Goal: Information Seeking & Learning: Learn about a topic

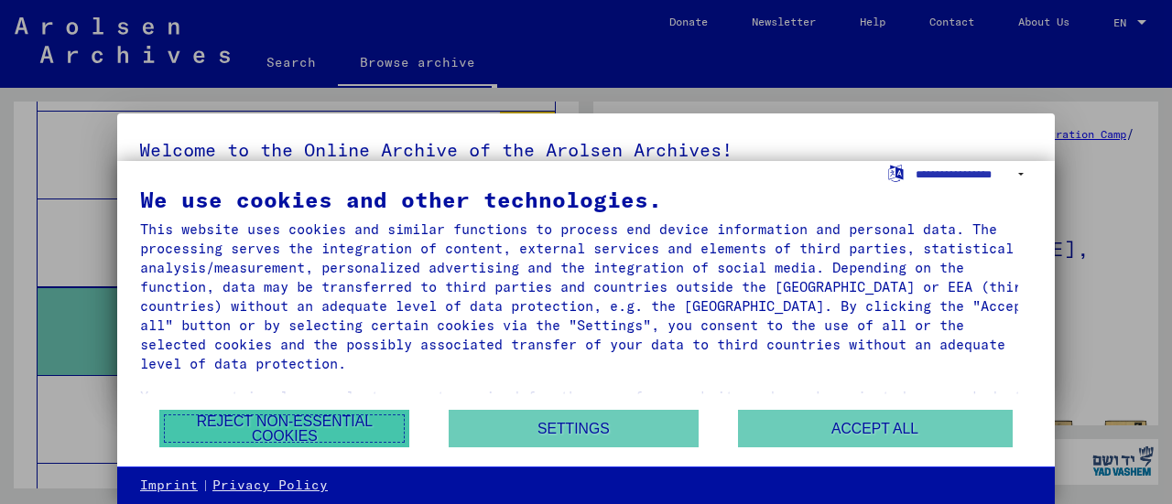
click at [285, 439] on button "Reject non-essential cookies" at bounding box center [284, 429] width 250 height 38
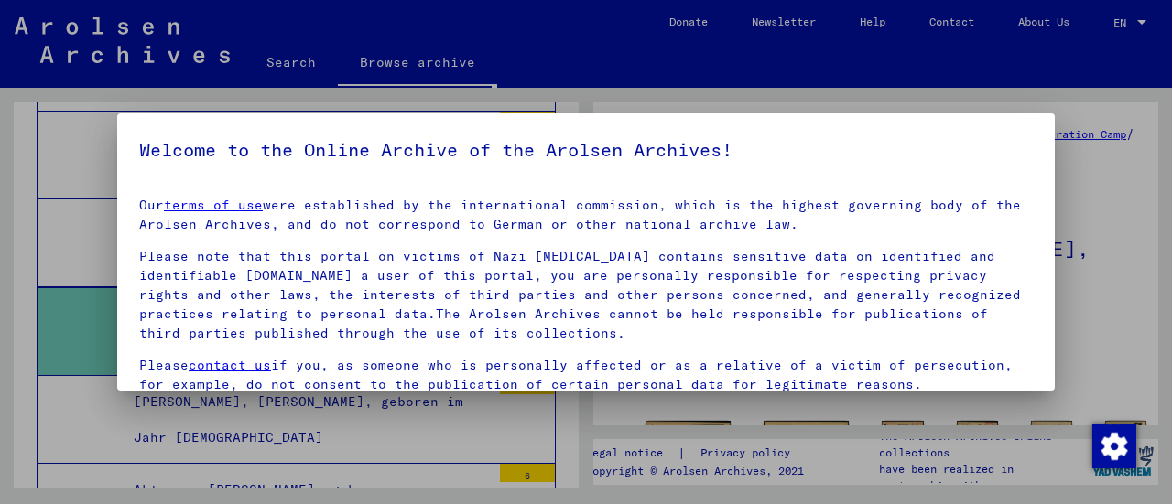
click at [771, 459] on div at bounding box center [586, 252] width 1172 height 504
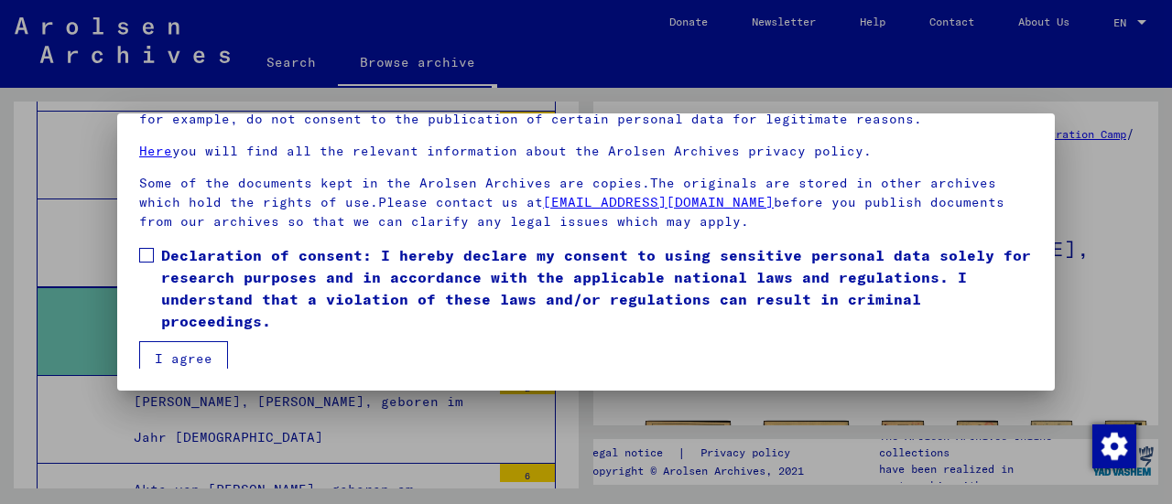
scroll to position [130, 0]
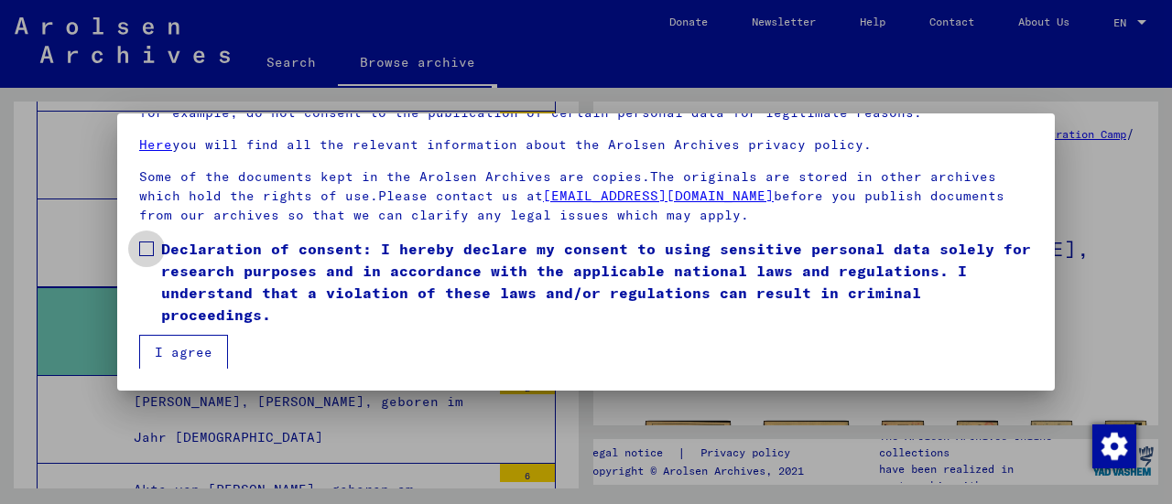
click at [151, 247] on span at bounding box center [146, 249] width 15 height 15
click at [170, 349] on button "I agree" at bounding box center [183, 352] width 89 height 35
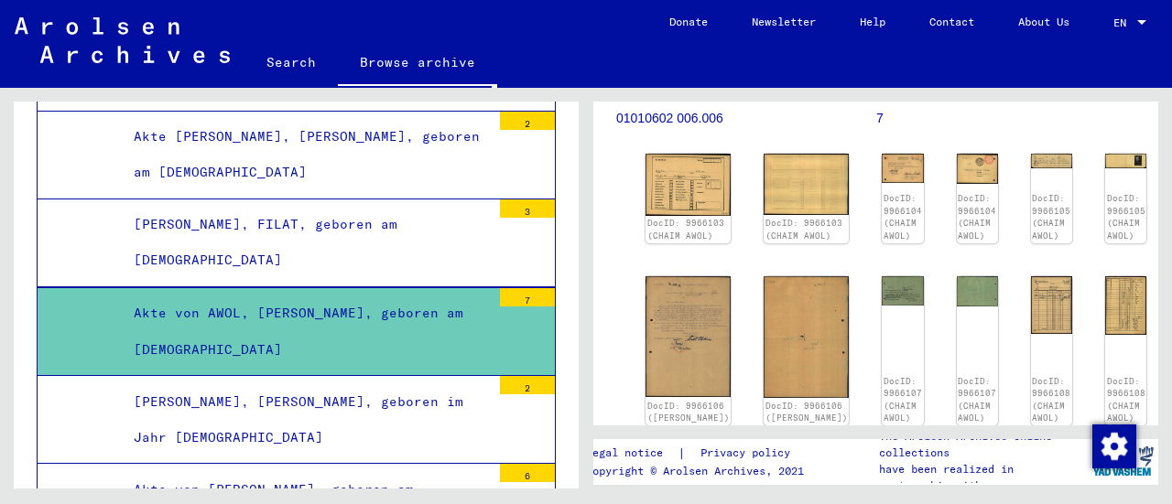
scroll to position [240, 0]
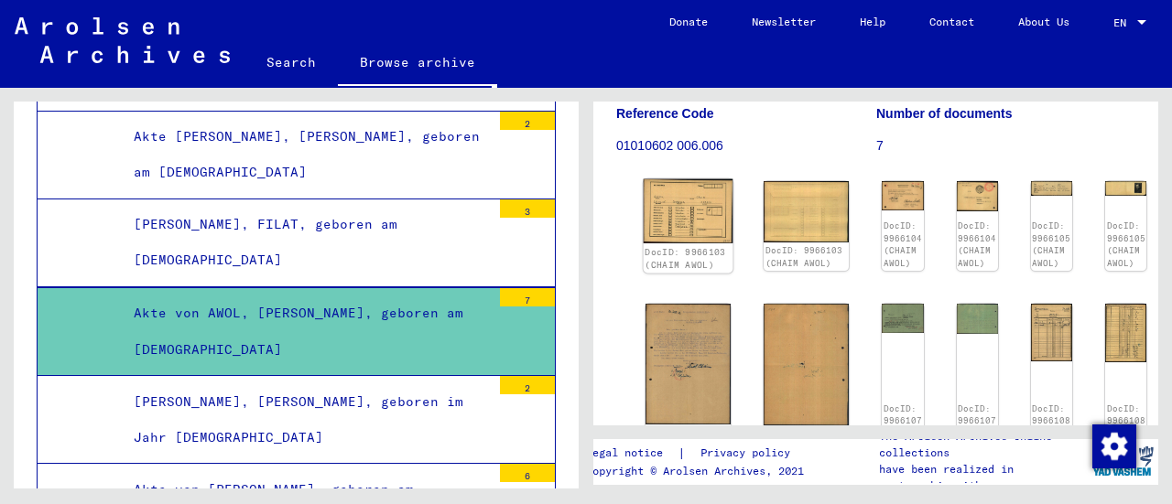
click at [663, 203] on img at bounding box center [689, 211] width 90 height 65
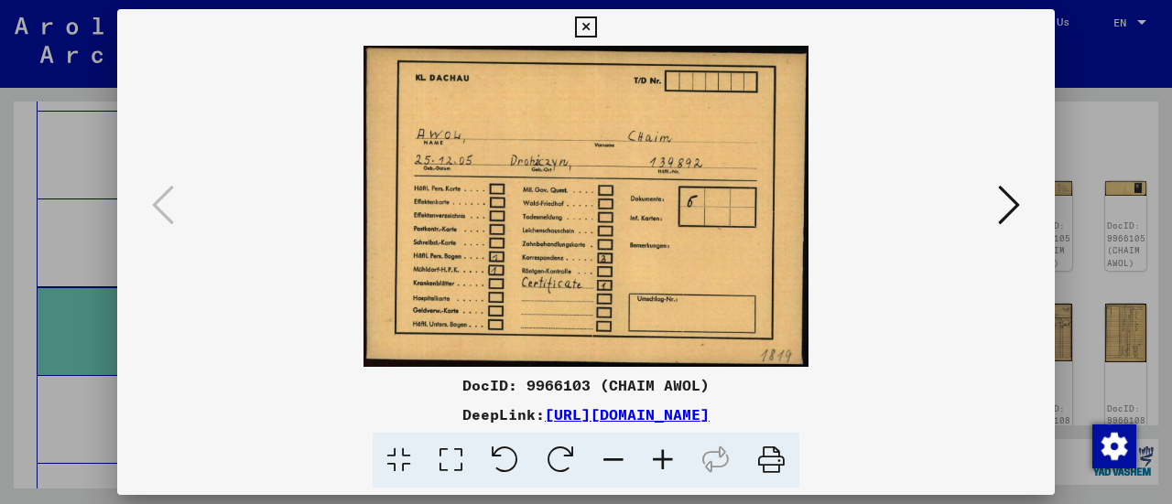
click at [1004, 205] on icon at bounding box center [1009, 205] width 22 height 44
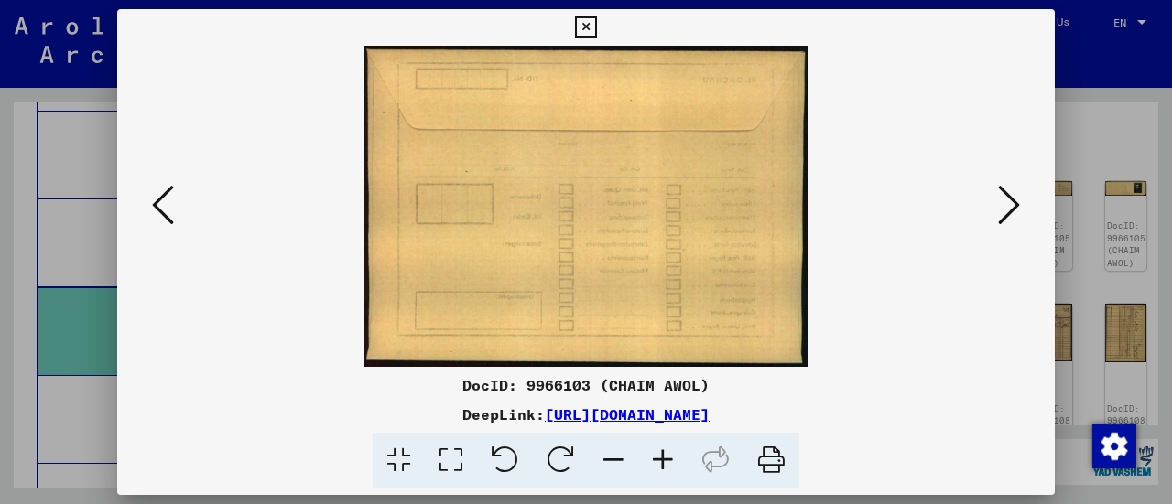
click at [1003, 210] on icon at bounding box center [1009, 205] width 22 height 44
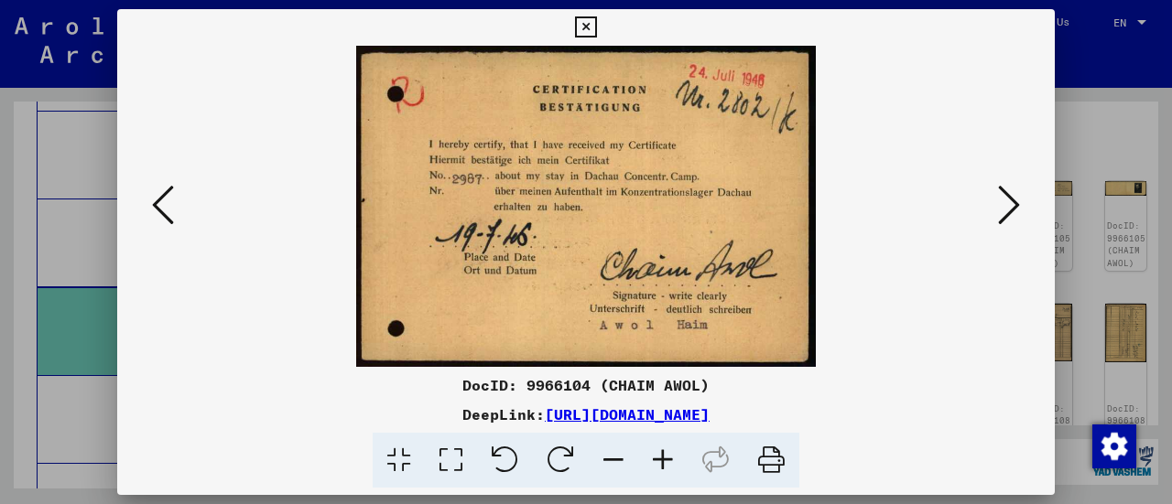
click at [1005, 204] on icon at bounding box center [1009, 205] width 22 height 44
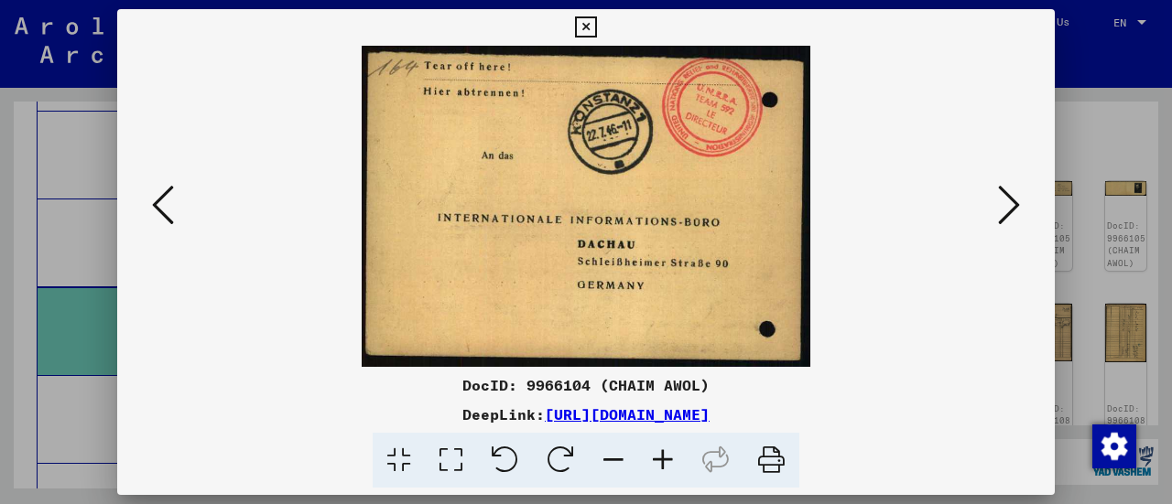
click at [1006, 222] on icon at bounding box center [1009, 205] width 22 height 44
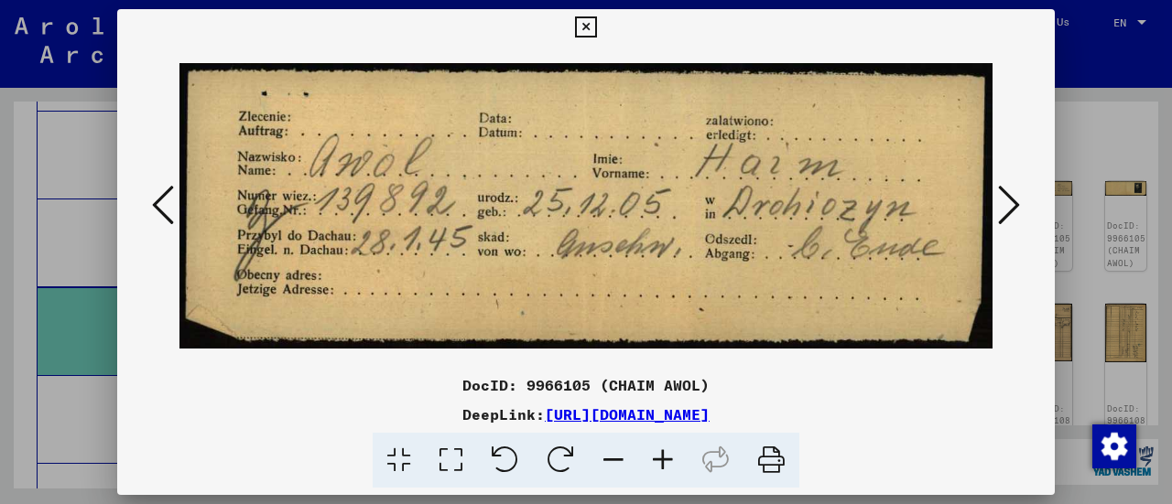
click at [1009, 206] on icon at bounding box center [1009, 205] width 22 height 44
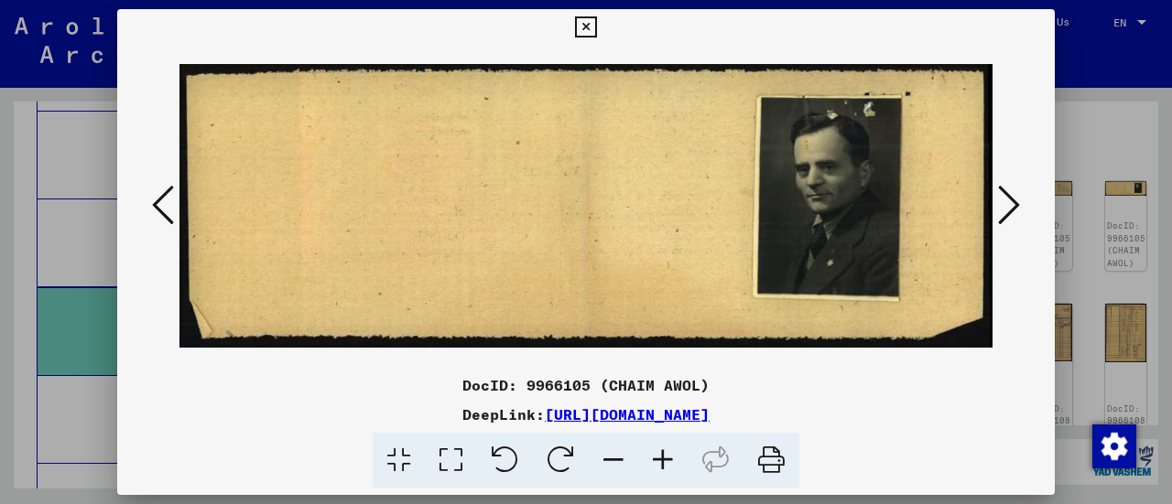
click at [1005, 208] on icon at bounding box center [1009, 205] width 22 height 44
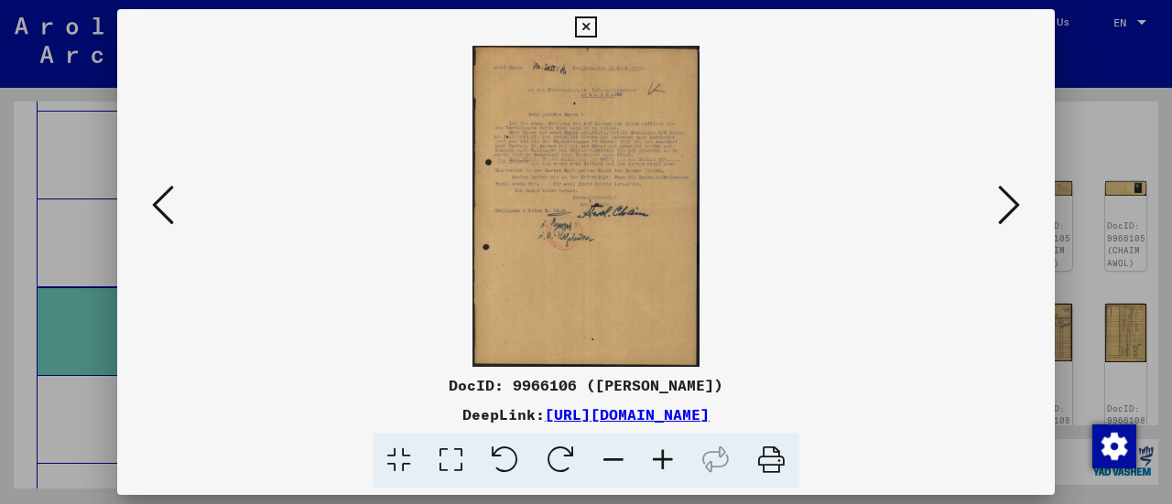
click at [957, 297] on img at bounding box center [585, 206] width 813 height 321
click at [1011, 201] on icon at bounding box center [1009, 205] width 22 height 44
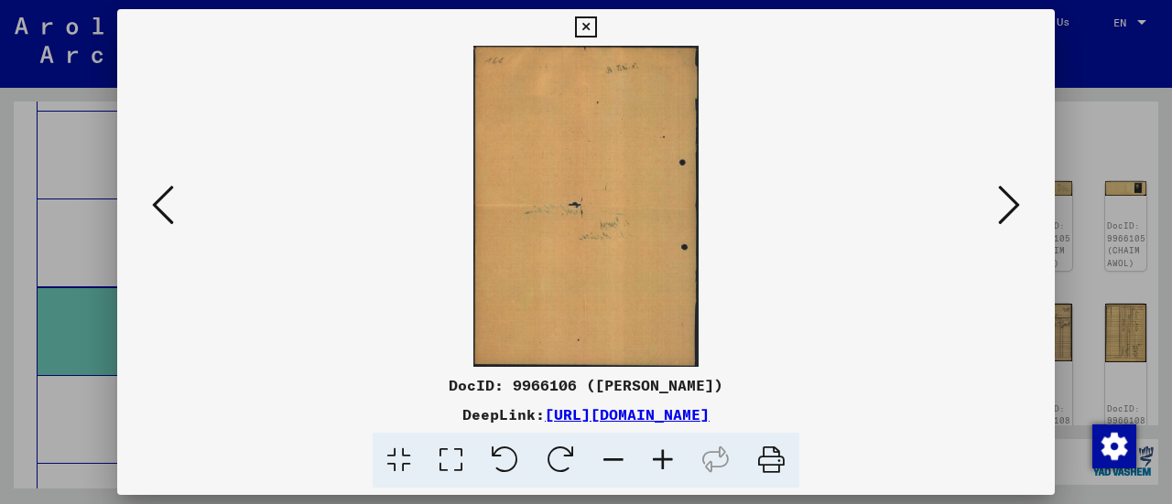
click at [1009, 212] on icon at bounding box center [1009, 205] width 22 height 44
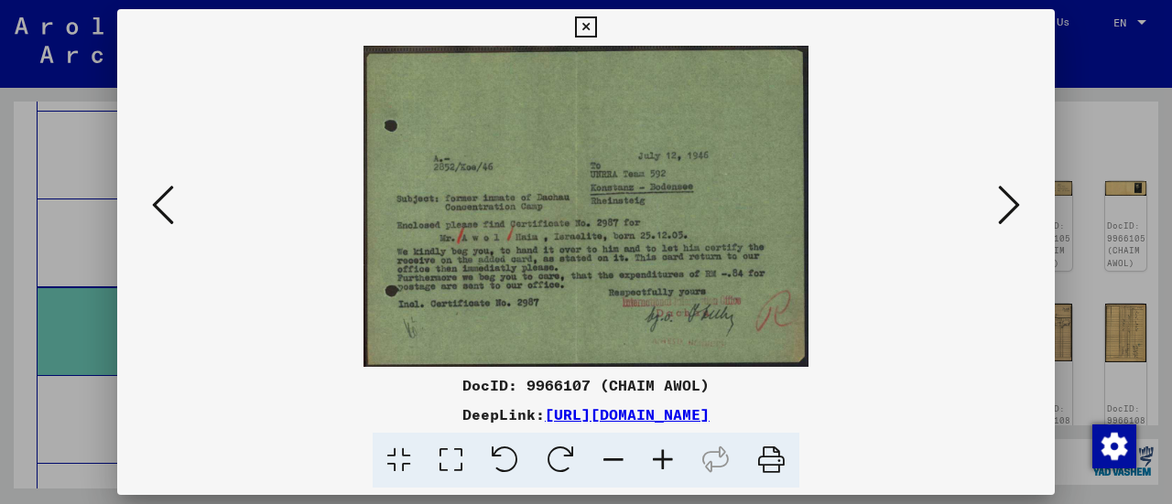
click at [863, 344] on img at bounding box center [585, 206] width 813 height 321
click at [1010, 197] on icon at bounding box center [1009, 205] width 22 height 44
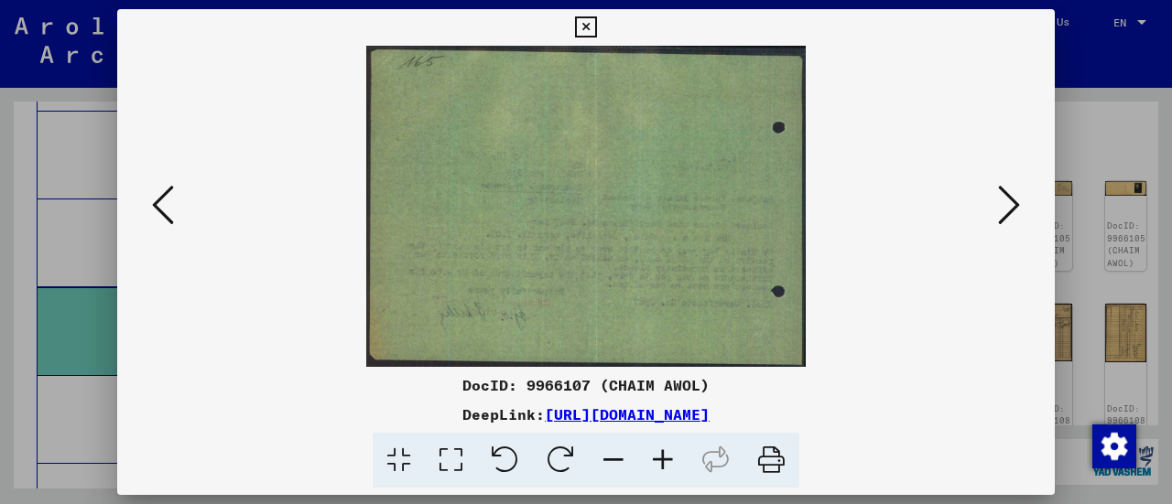
click at [1001, 200] on icon at bounding box center [1009, 205] width 22 height 44
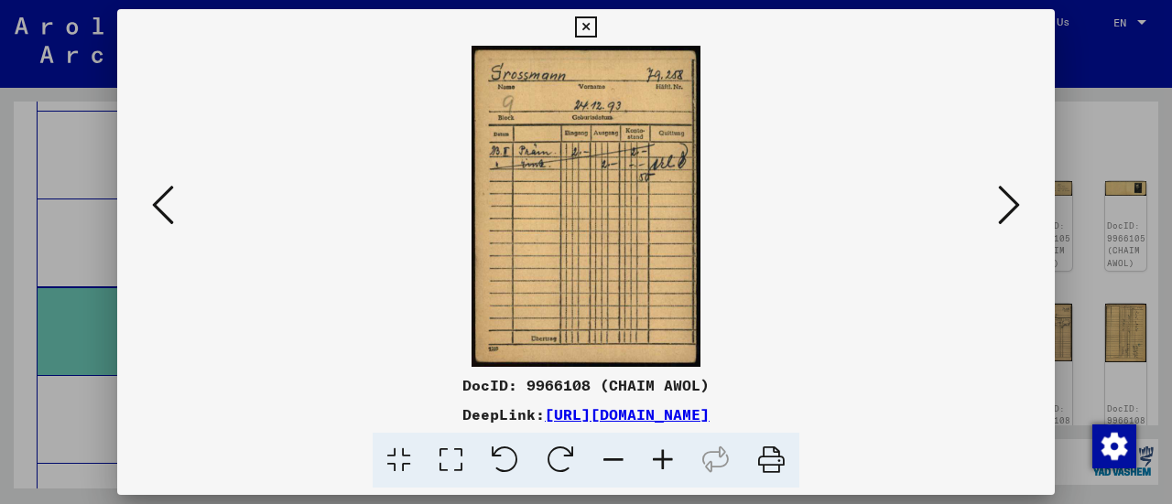
click at [1002, 213] on icon at bounding box center [1009, 205] width 22 height 44
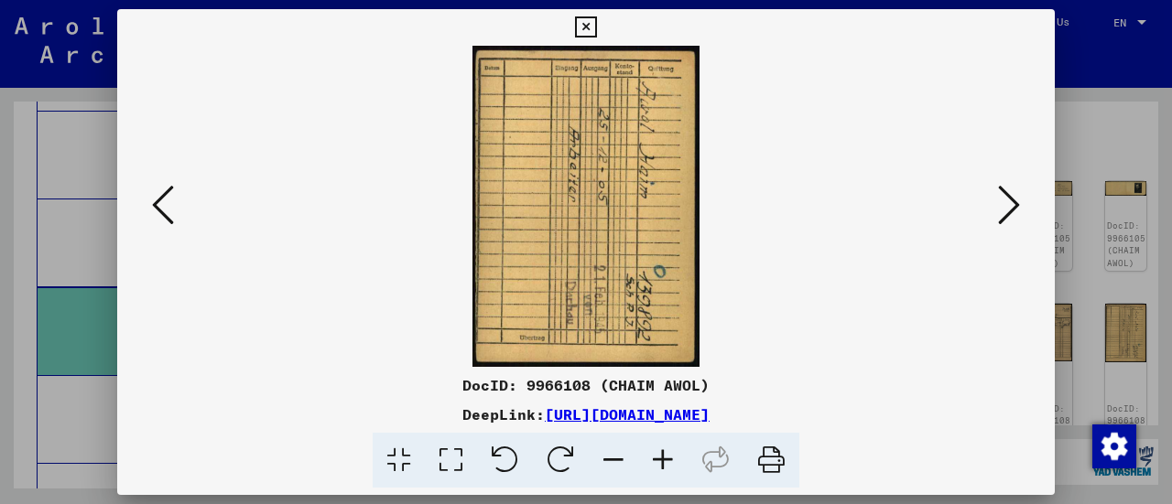
click at [742, 234] on img at bounding box center [585, 206] width 813 height 321
click at [1002, 216] on icon at bounding box center [1009, 205] width 22 height 44
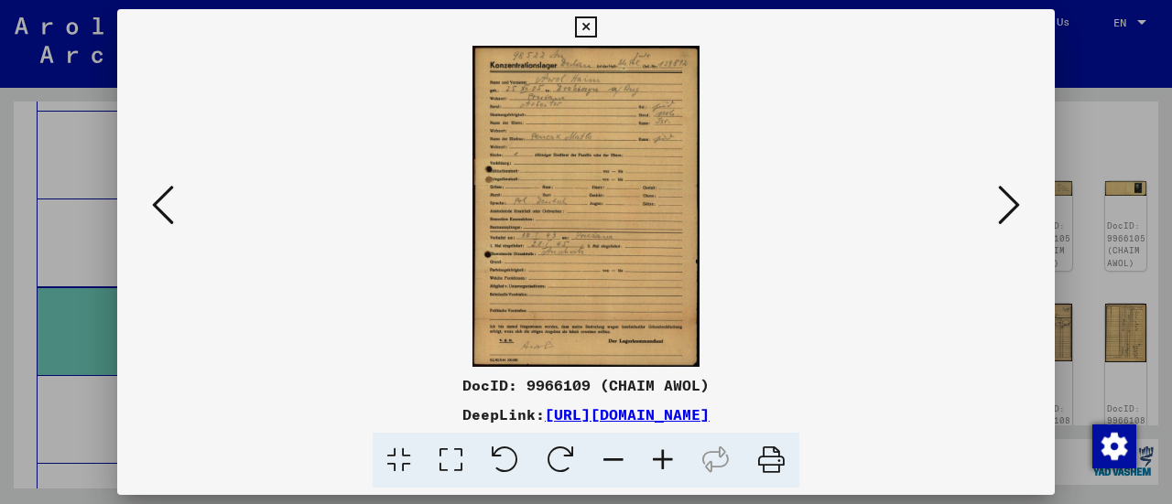
click at [1011, 211] on icon at bounding box center [1009, 205] width 22 height 44
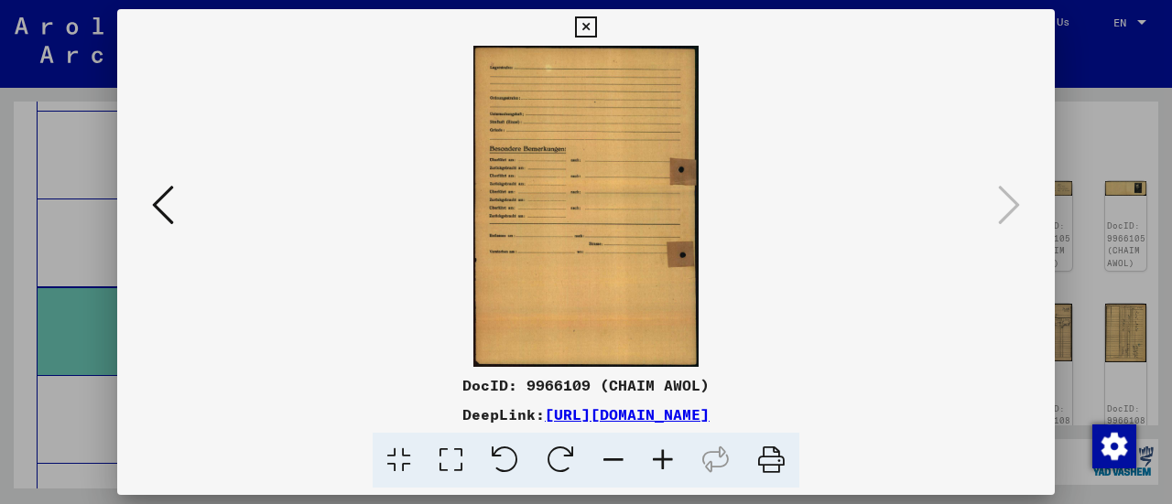
click at [742, 264] on img at bounding box center [585, 206] width 813 height 321
click at [592, 32] on icon at bounding box center [585, 27] width 21 height 22
